Goal: Information Seeking & Learning: Learn about a topic

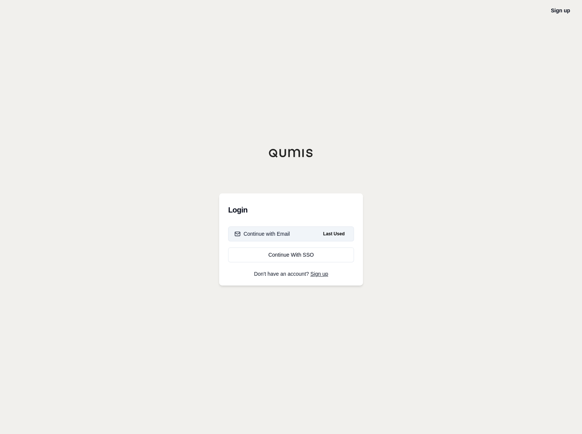
click at [278, 236] on div "Continue with Email" at bounding box center [261, 233] width 55 height 7
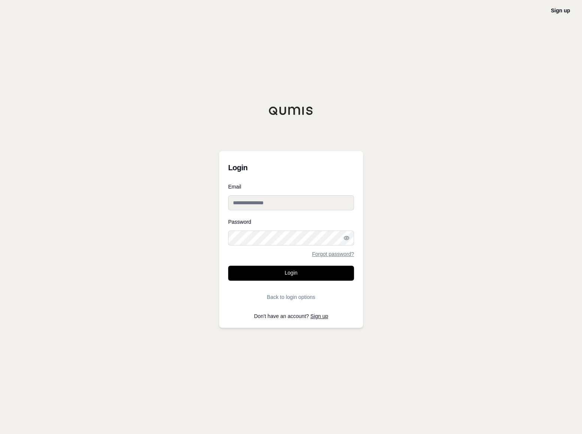
click at [262, 194] on div "Email" at bounding box center [291, 197] width 126 height 26
click at [264, 202] on input "Email" at bounding box center [291, 202] width 126 height 15
type input "**********"
click at [345, 238] on circle "button" at bounding box center [345, 237] width 1 height 1
click at [268, 270] on button "Login" at bounding box center [291, 273] width 126 height 15
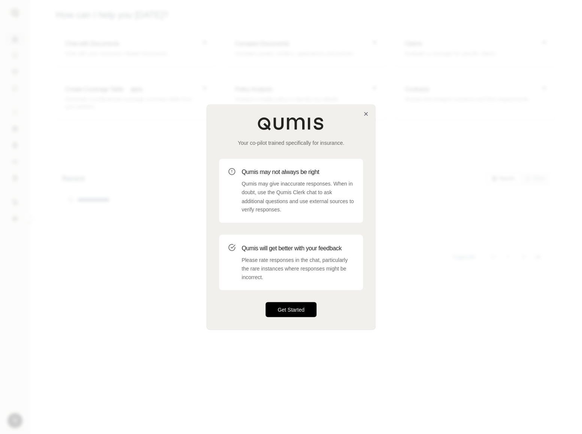
click at [290, 312] on button "Get Started" at bounding box center [290, 309] width 51 height 15
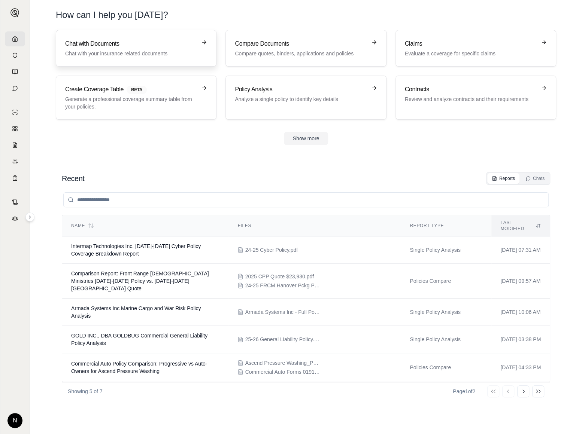
click at [119, 40] on h3 "Chat with Documents" at bounding box center [130, 43] width 131 height 9
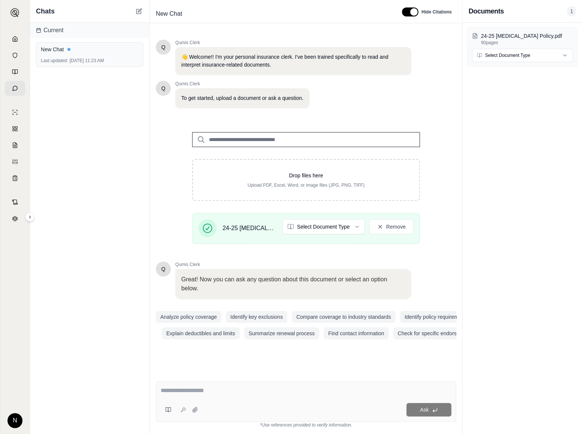
click at [550, 366] on div "24-25 [MEDICAL_DATA] Policy.pdf 90 pages Select Document Type" at bounding box center [521, 228] width 119 height 411
click at [234, 394] on textarea at bounding box center [306, 390] width 290 height 9
type textarea "**********"
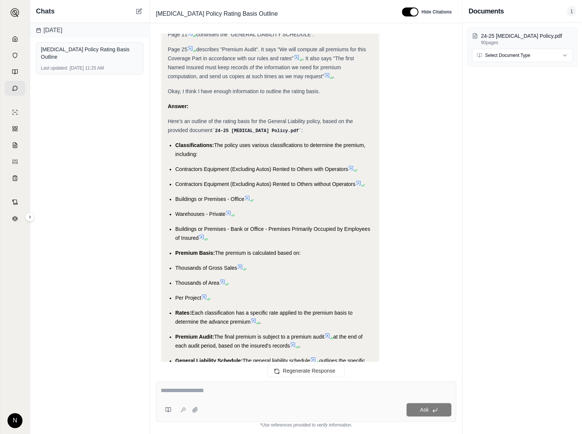
scroll to position [453, 0]
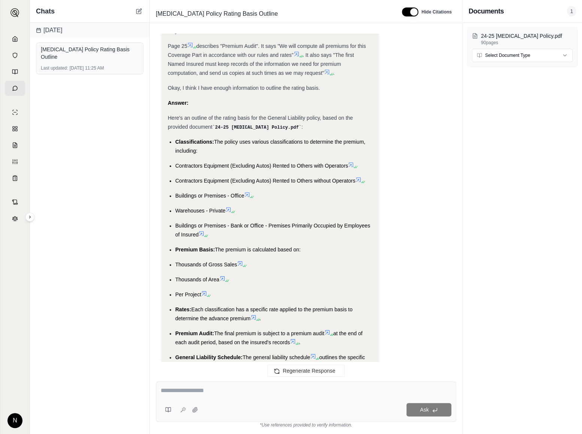
click at [349, 164] on icon at bounding box center [351, 165] width 6 height 6
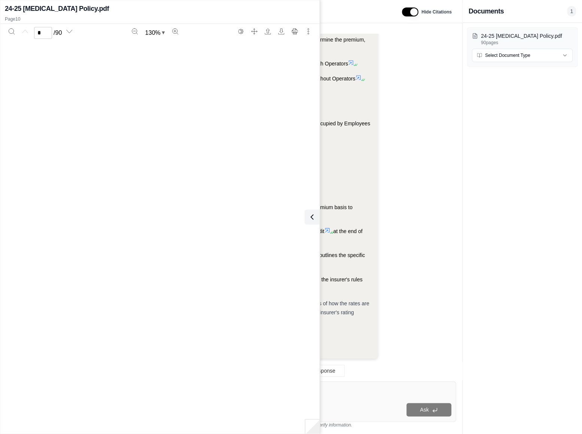
type input "**"
click at [329, 187] on ul "Classifications: The policy uses various classifications to determine the premi…" at bounding box center [270, 163] width 204 height 257
click at [311, 216] on icon at bounding box center [310, 217] width 9 height 9
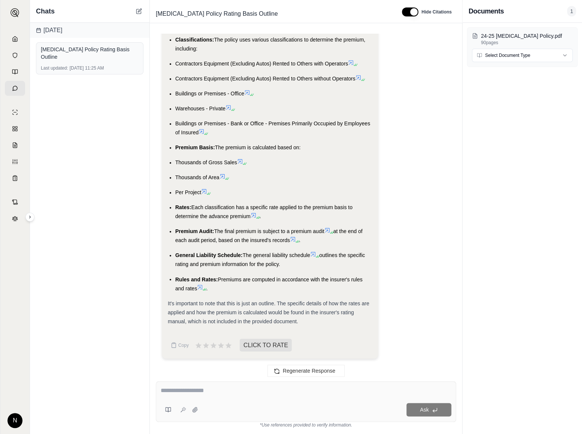
click at [247, 394] on textarea at bounding box center [306, 390] width 290 height 9
type textarea "*"
type textarea "**********"
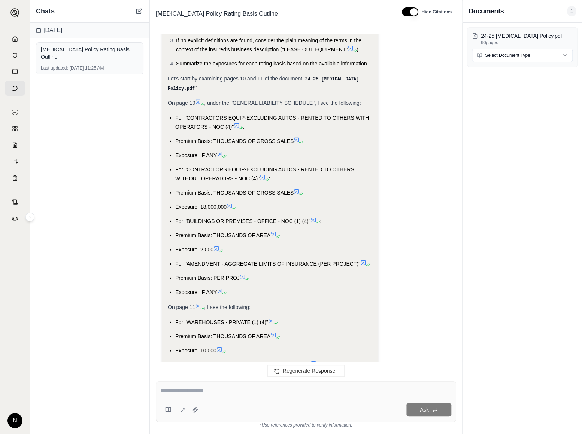
scroll to position [1063, 0]
click at [466, 333] on div "24-25 [MEDICAL_DATA] Policy.pdf 90 pages Select Document Type" at bounding box center [521, 228] width 119 height 411
click at [231, 204] on icon at bounding box center [229, 206] width 4 height 4
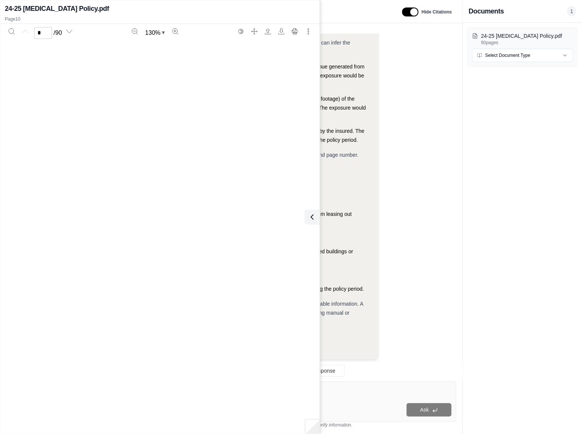
type input "**"
click at [459, 240] on div "Find the rating basis for this policy and outline Analysis: Okay, I need to fin…" at bounding box center [306, 202] width 312 height 348
click at [314, 215] on button at bounding box center [310, 217] width 15 height 15
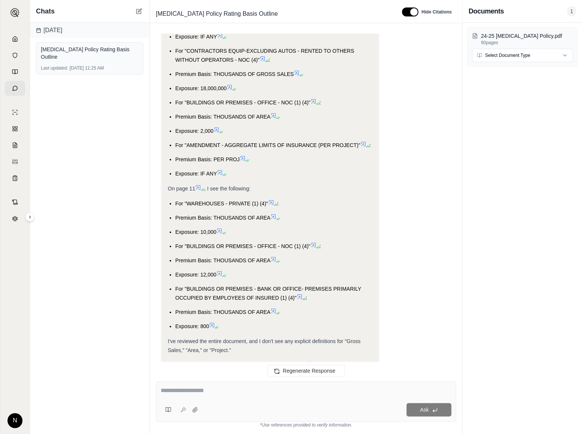
scroll to position [1233, 0]
